Goal: Information Seeking & Learning: Compare options

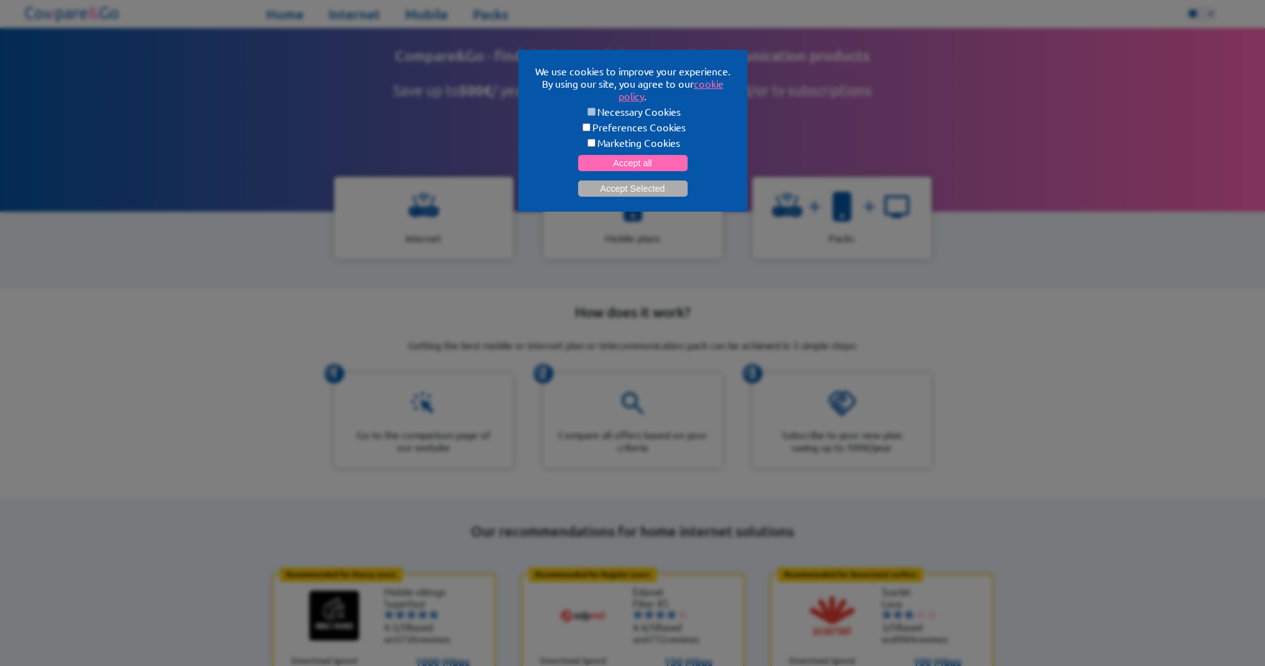
click at [725, 152] on form "Necessary Cookies Preferences Cookies Marketing Cookies Accept all Accept Selec…" at bounding box center [632, 150] width 199 height 91
click at [652, 187] on button "Accept Selected" at bounding box center [633, 188] width 110 height 16
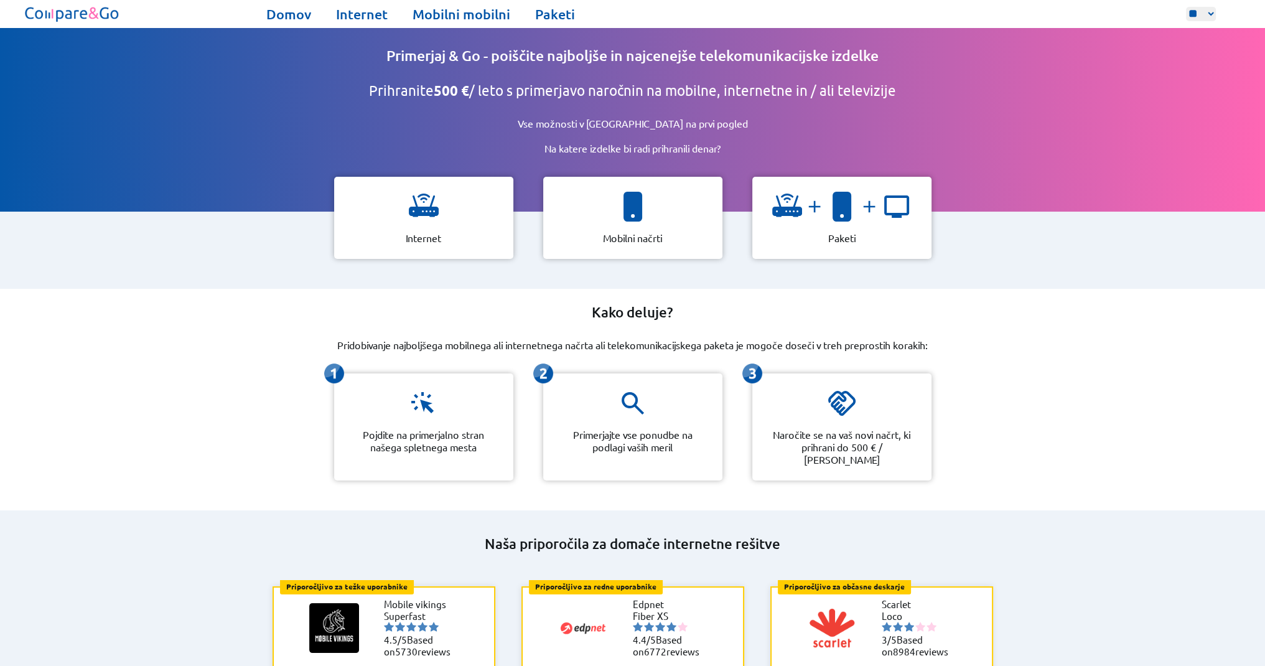
click at [1037, 103] on div "Primerjaj & Go - poiščite najboljše in najcenejše telekomunikacijske izdelke Pr…" at bounding box center [633, 178] width 810 height 220
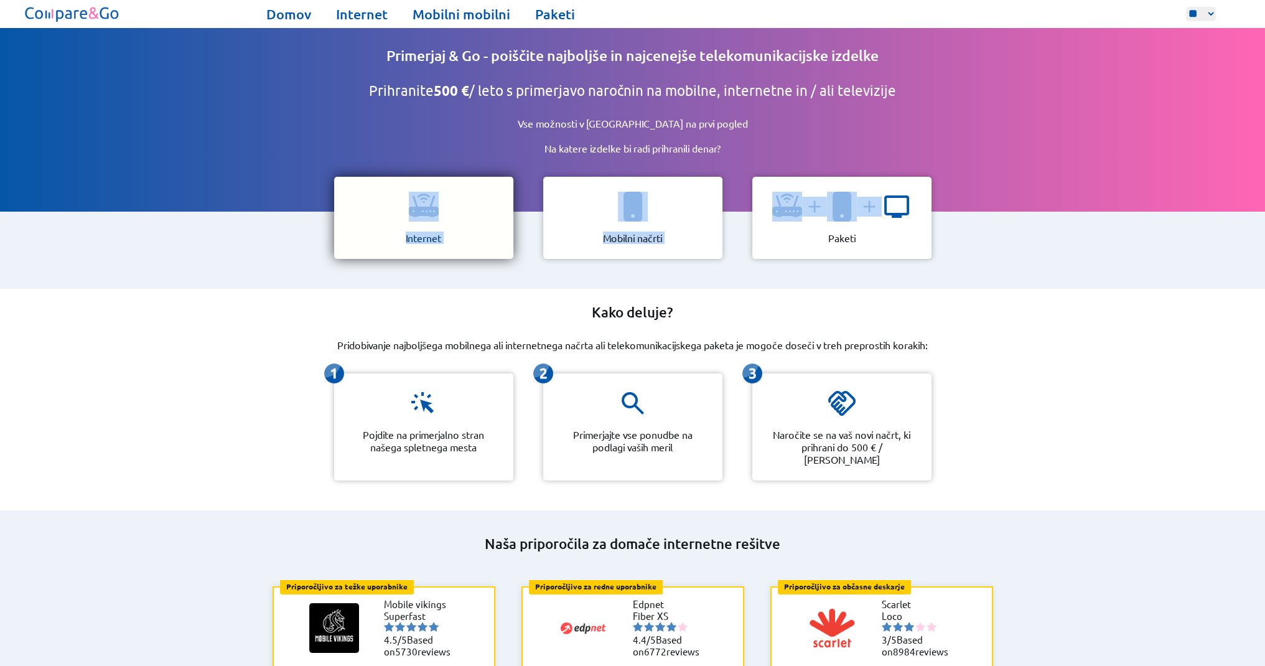
drag, startPoint x: 1017, startPoint y: 278, endPoint x: 365, endPoint y: 213, distance: 655.2
click at [360, 208] on div "Primerjaj & Go - poiščite najboljše in najcenejše telekomunikacijske izdelke Pr…" at bounding box center [633, 178] width 810 height 220
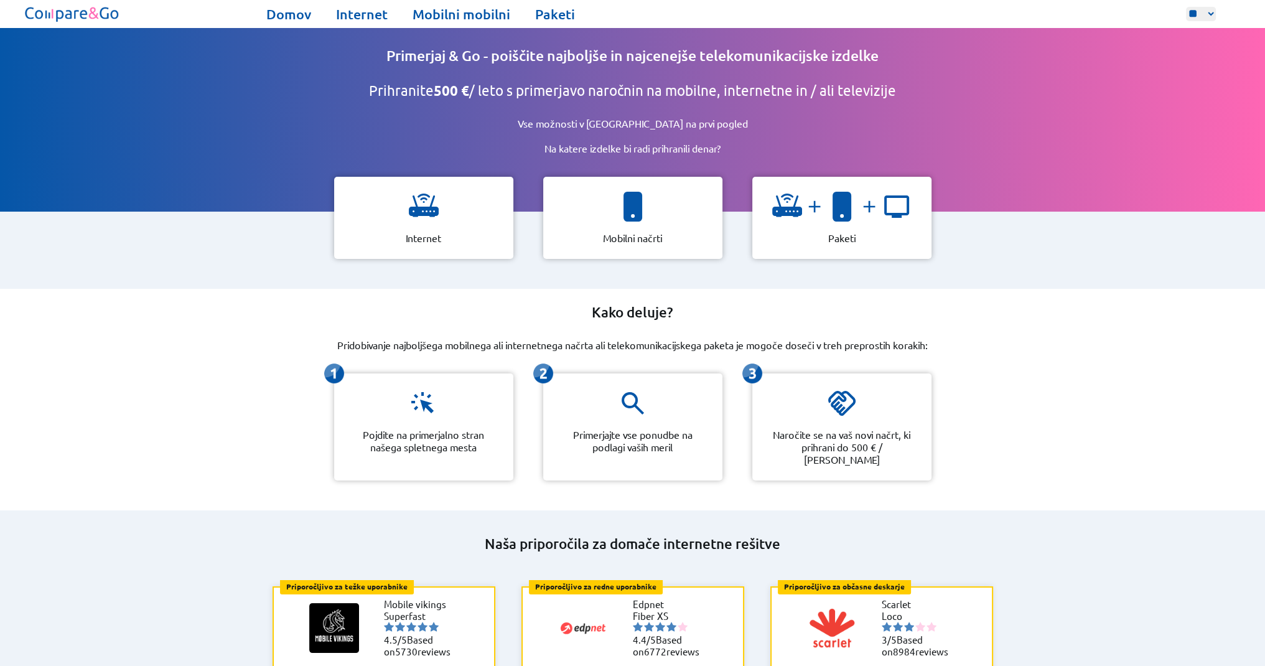
click at [1139, 349] on div "Kako deluje? Pridobivanje najboljšega mobilnega ali internetnega načrta ali tel…" at bounding box center [632, 400] width 1265 height 222
click at [419, 206] on img at bounding box center [424, 207] width 30 height 30
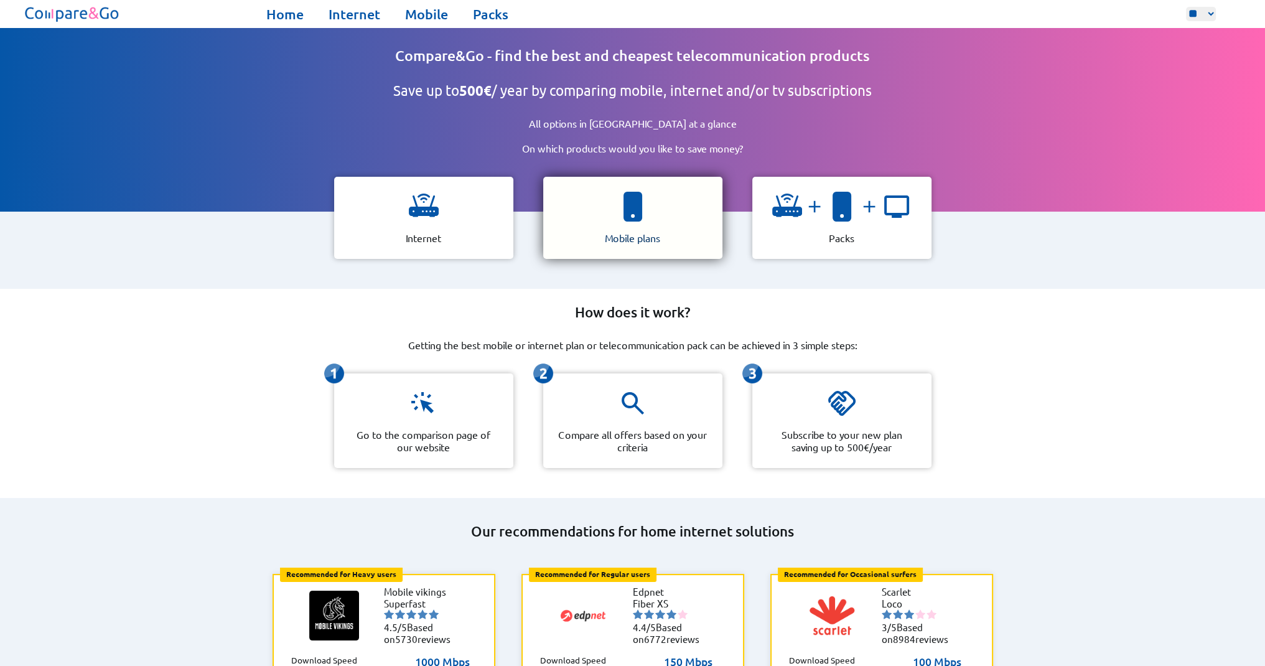
click at [620, 203] on img at bounding box center [633, 207] width 30 height 30
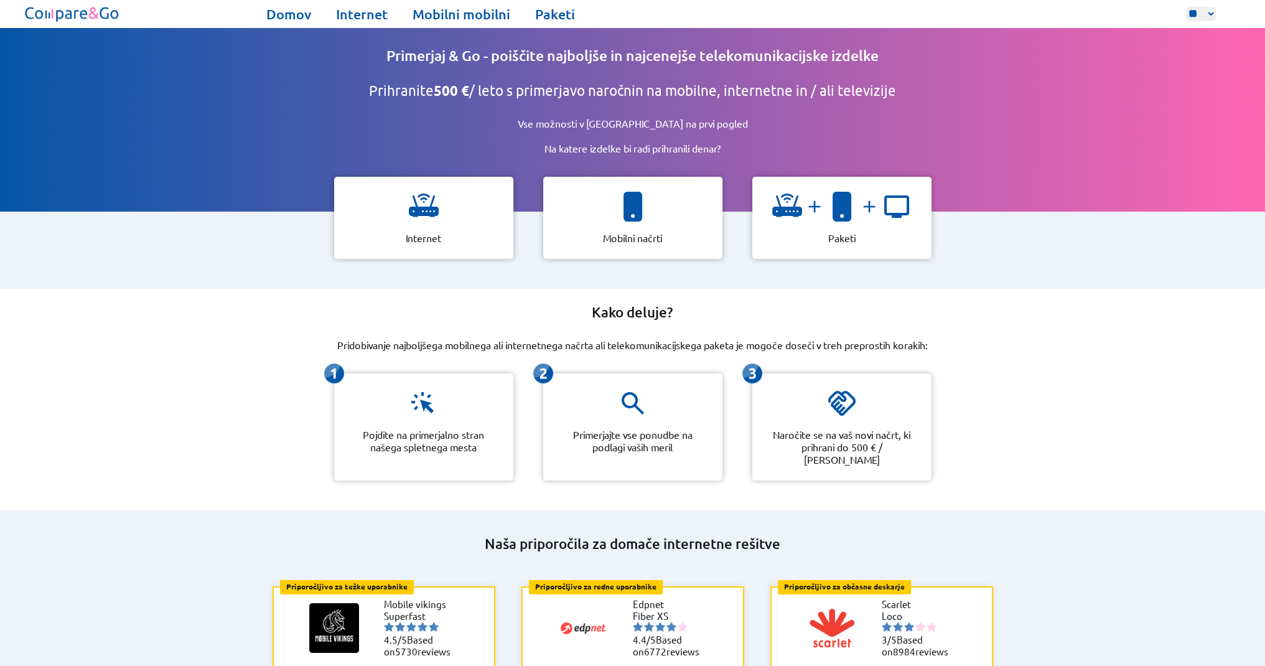
click at [994, 299] on div "Kako deluje? Pridobivanje najboljšega mobilnega ali internetnega načrta ali tel…" at bounding box center [632, 400] width 1265 height 222
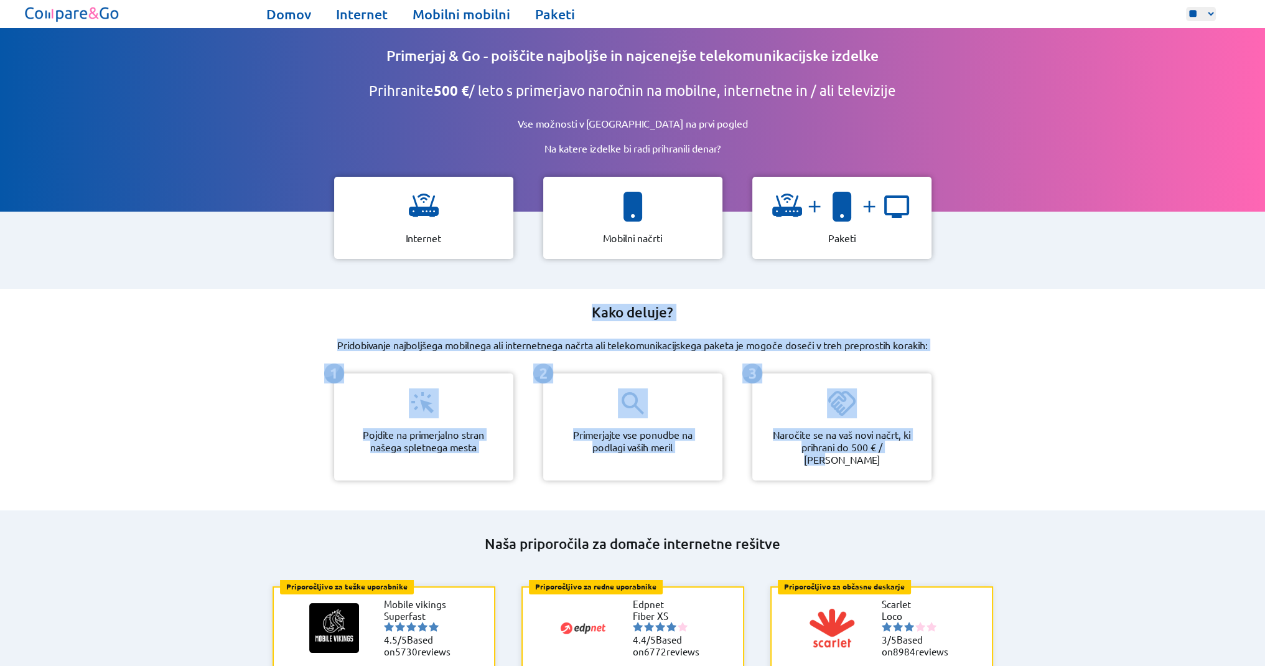
drag, startPoint x: 571, startPoint y: 300, endPoint x: 918, endPoint y: 444, distance: 376.3
click at [918, 444] on div "Kako deluje? Pridobivanje najboljšega mobilnega ali internetnega načrta ali tel…" at bounding box center [632, 400] width 1265 height 222
copy div "Kako deluje? Pridobivanje najboljšega mobilnega ali internetnega načrta ali tel…"
click at [523, 330] on div "Kako deluje? Pridobivanje najboljšega mobilnega ali internetnega načrta ali tel…" at bounding box center [632, 400] width 1265 height 222
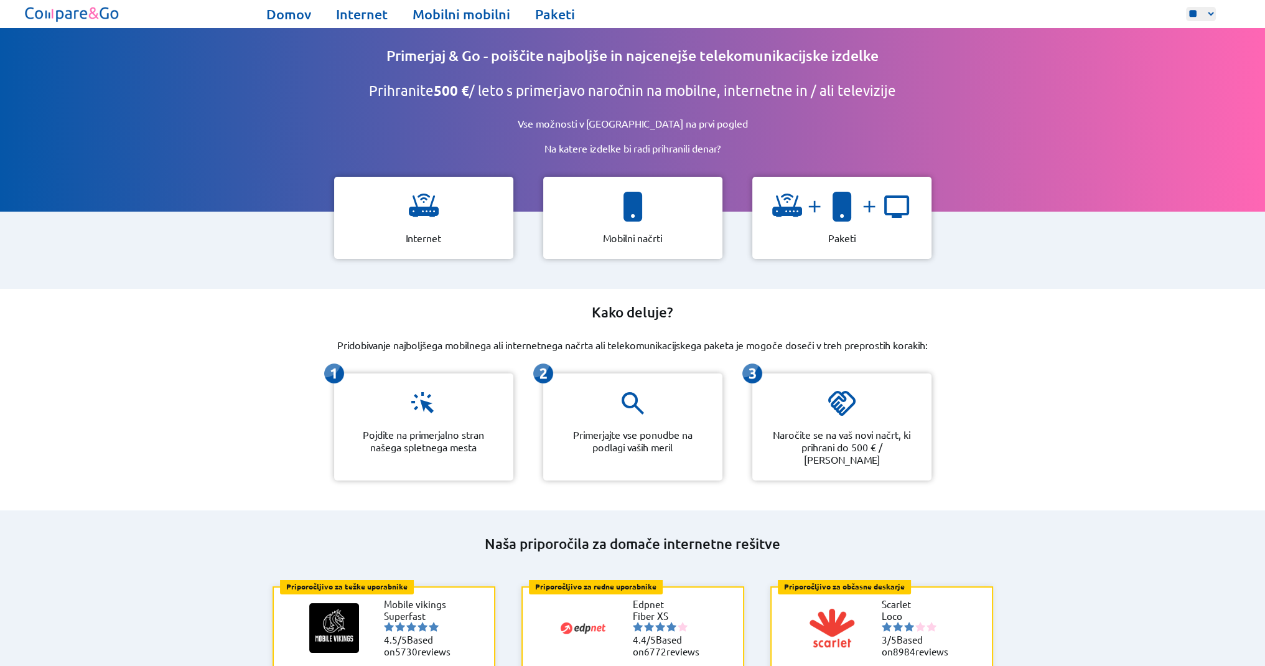
click at [486, 398] on div "Pojdite na primerjalno stran našega spletnega mesta" at bounding box center [423, 426] width 179 height 107
click at [431, 225] on div "Internet" at bounding box center [423, 218] width 179 height 82
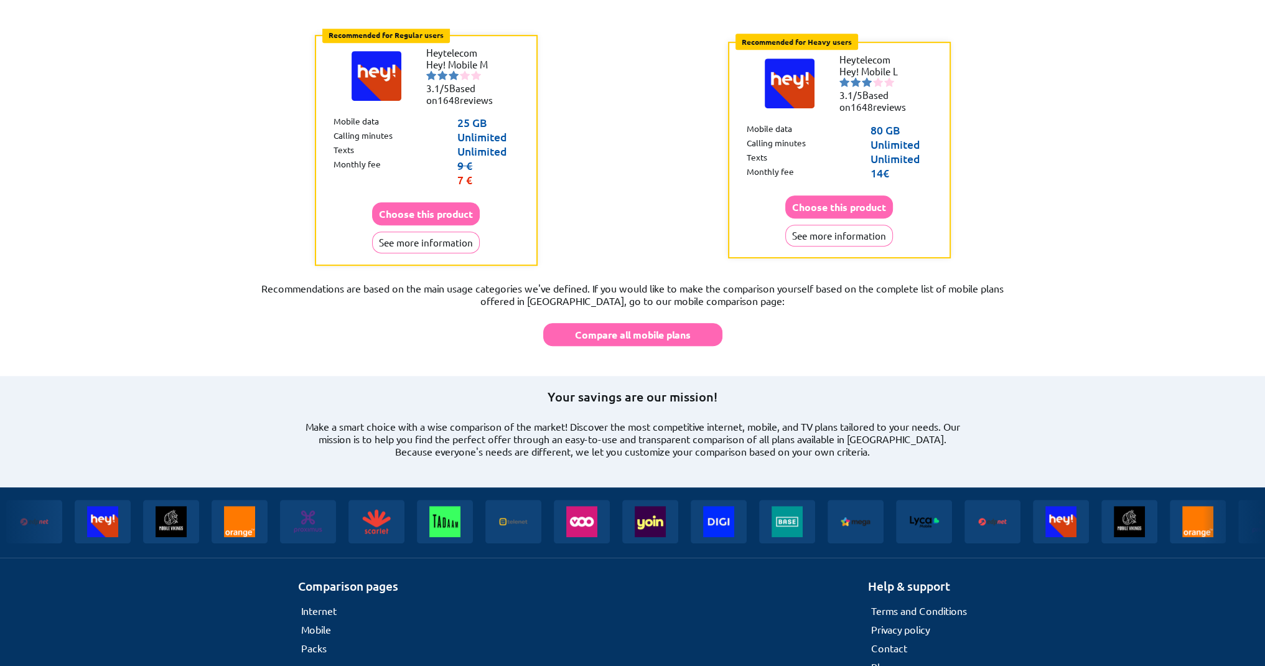
scroll to position [959, 0]
